Goal: Transaction & Acquisition: Subscribe to service/newsletter

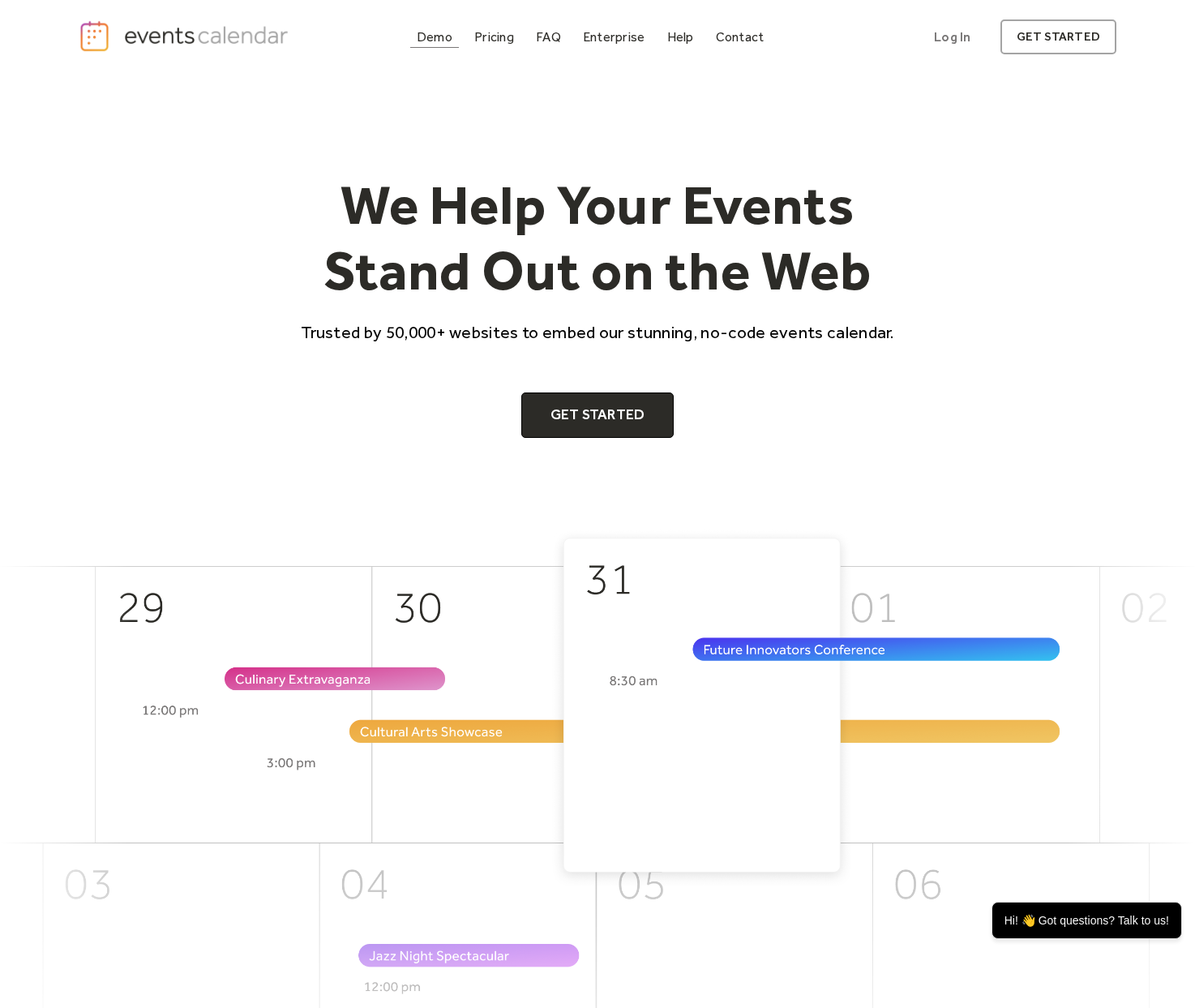
click at [444, 41] on div "Demo" at bounding box center [434, 36] width 35 height 9
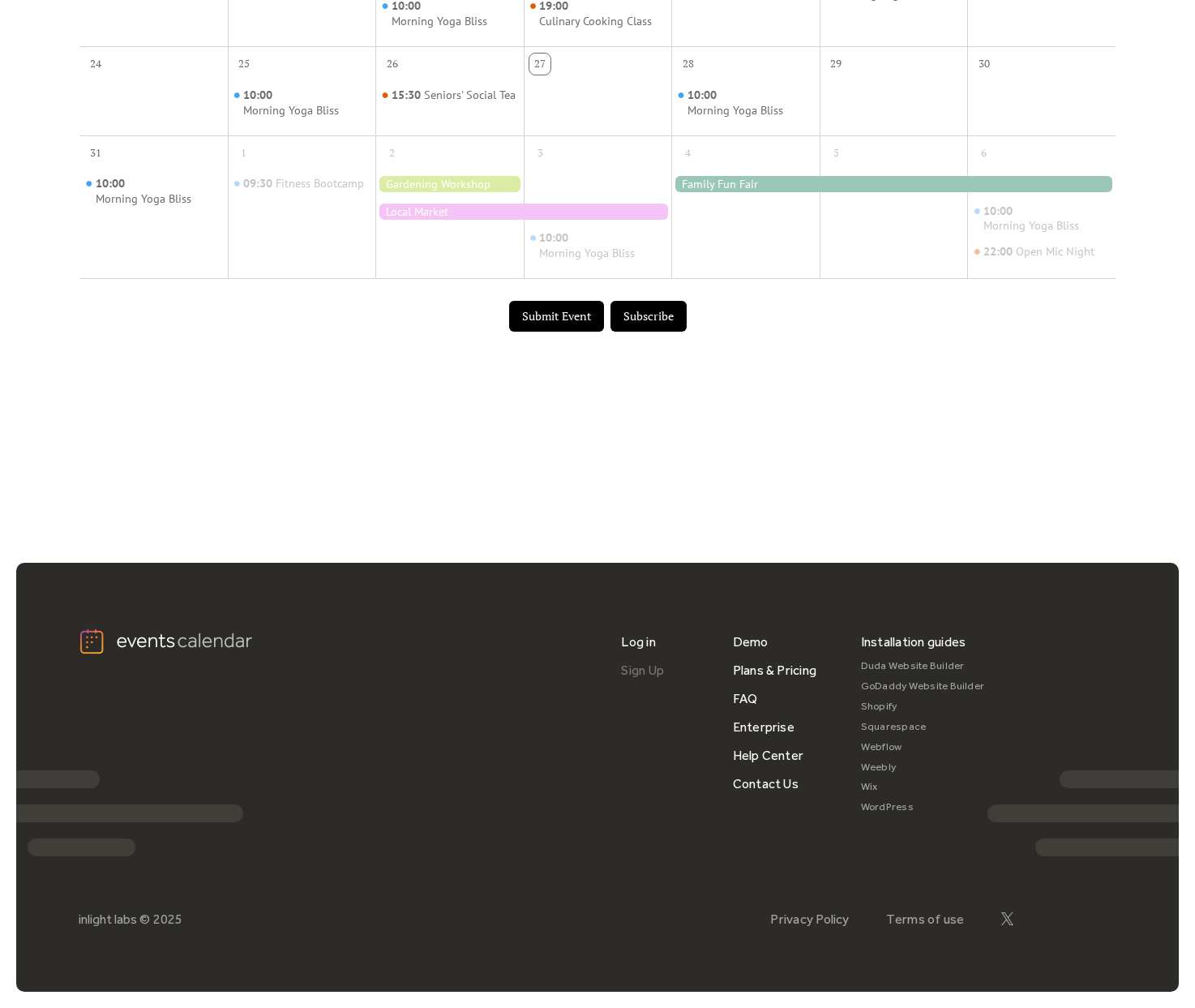
scroll to position [879, 0]
click at [778, 673] on link "Plans & Pricing" at bounding box center [776, 670] width 85 height 29
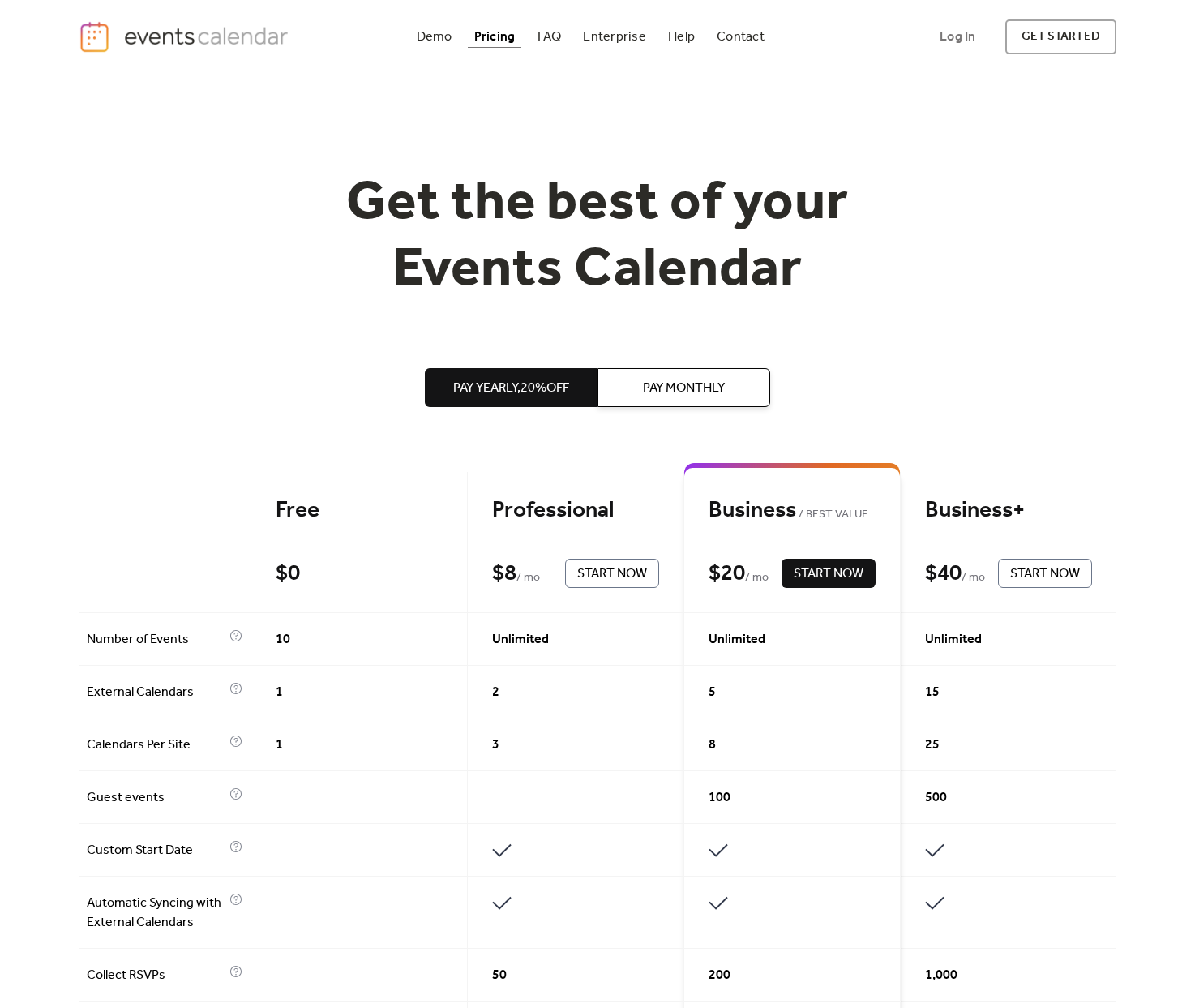
click at [591, 719] on div "3" at bounding box center [576, 745] width 217 height 53
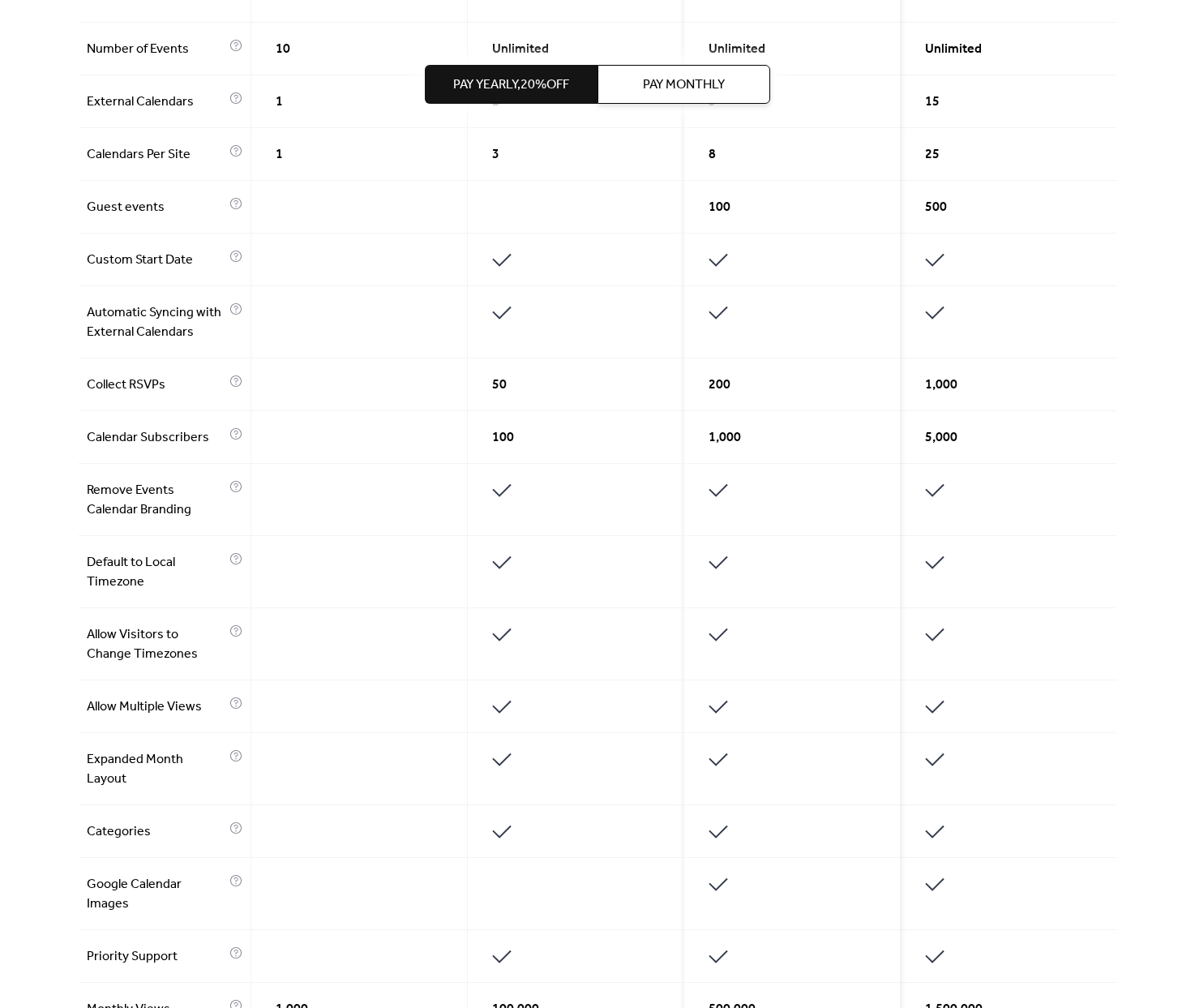
scroll to position [134, 0]
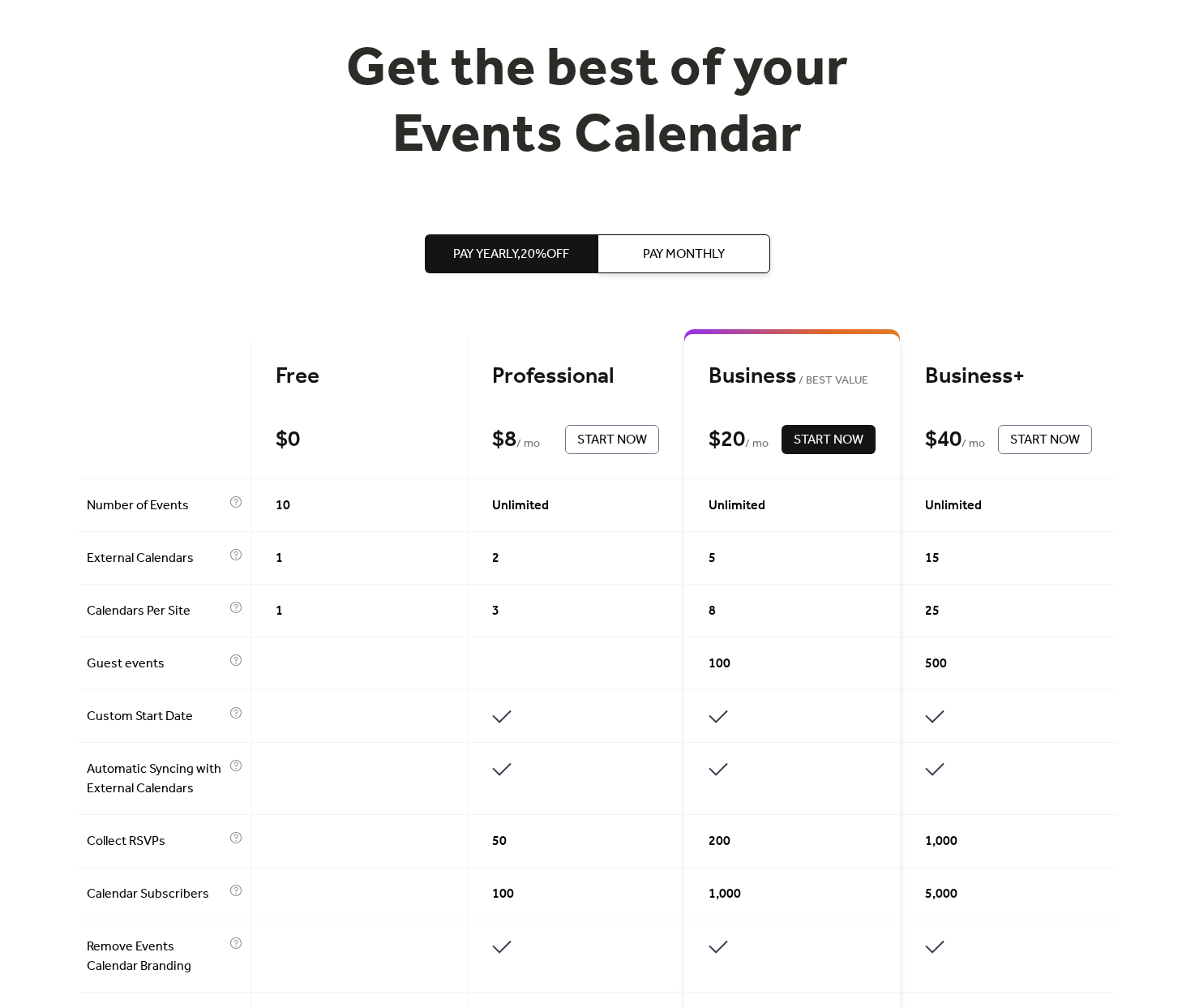
click at [655, 246] on span "Pay Monthly" at bounding box center [683, 255] width 82 height 20
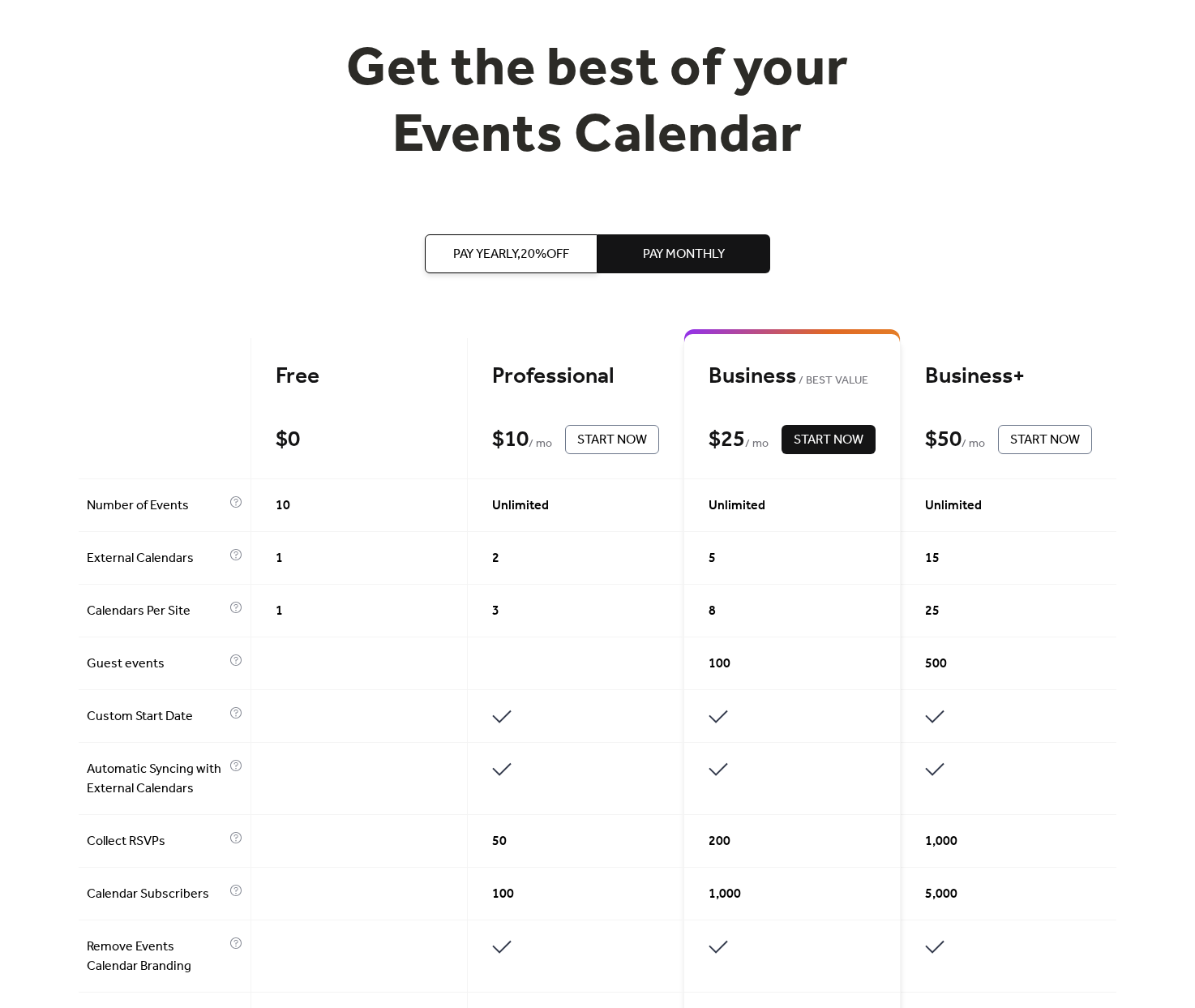
click at [556, 251] on span "Pay Yearly, 20% off" at bounding box center [512, 255] width 116 height 20
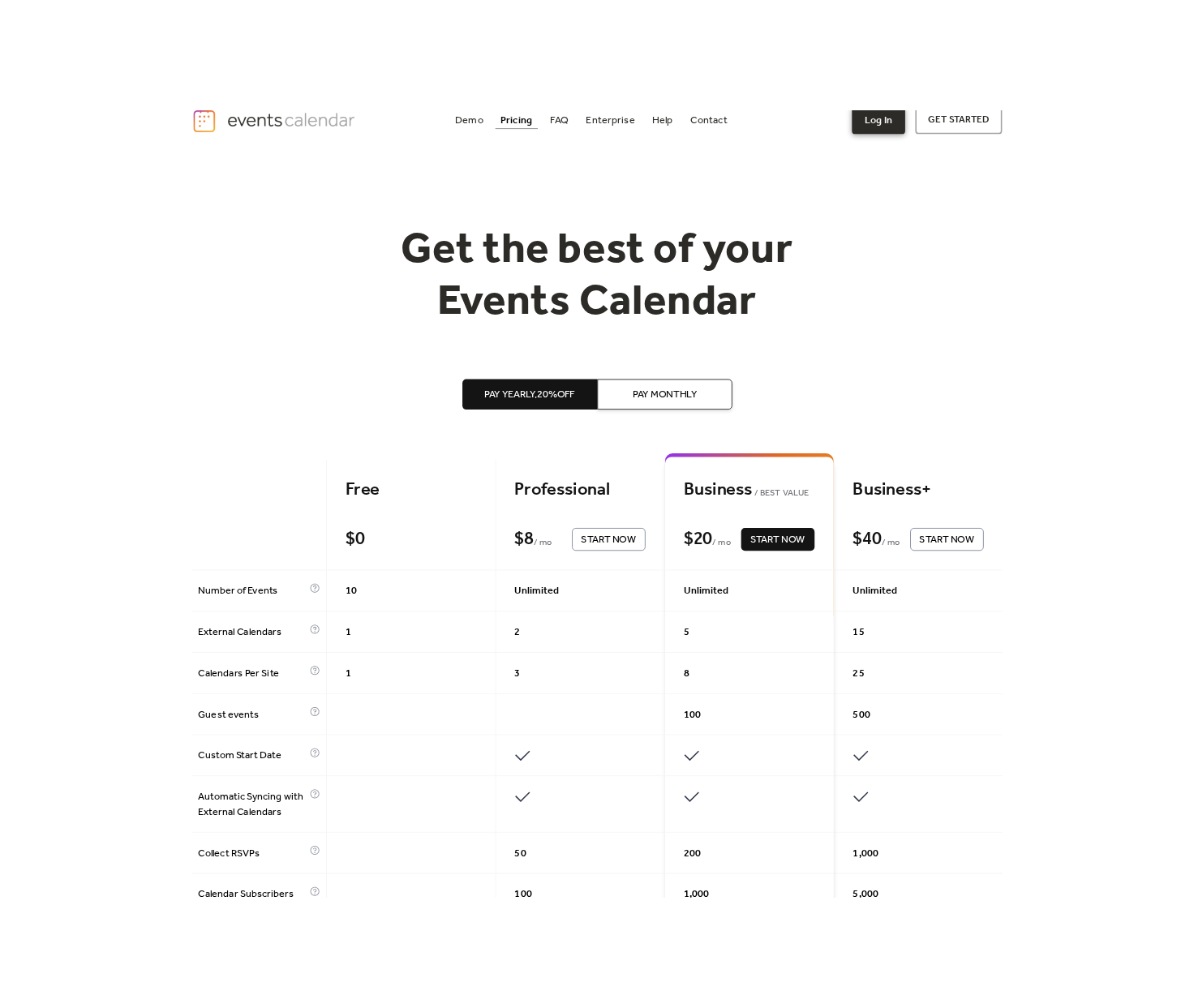
scroll to position [26, 0]
